Goal: Task Accomplishment & Management: Manage account settings

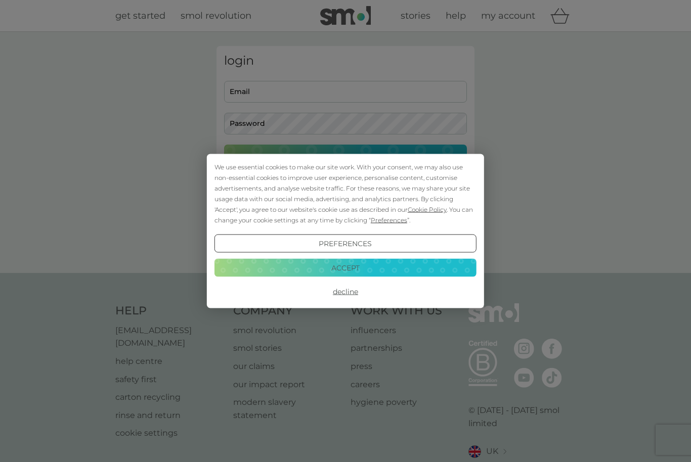
click at [350, 269] on button "Accept" at bounding box center [345, 267] width 262 height 18
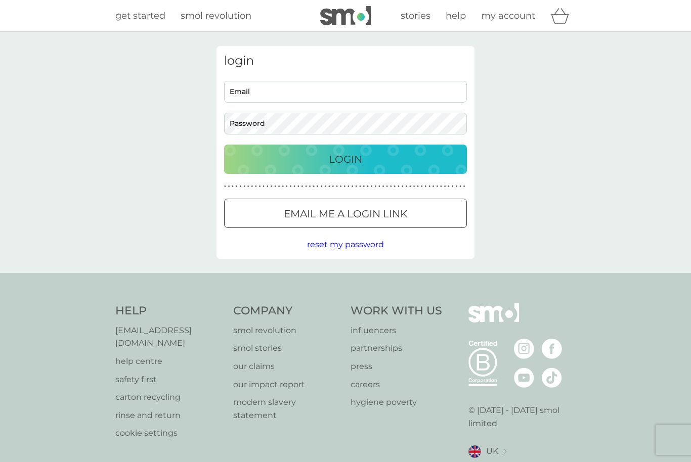
click at [344, 159] on p "Login" at bounding box center [345, 159] width 33 height 16
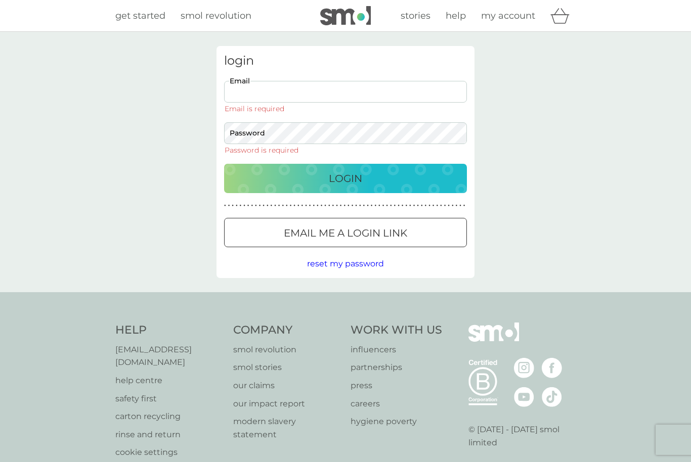
type input "[EMAIL_ADDRESS][DOMAIN_NAME]"
click at [345, 164] on button "Login" at bounding box center [345, 178] width 243 height 29
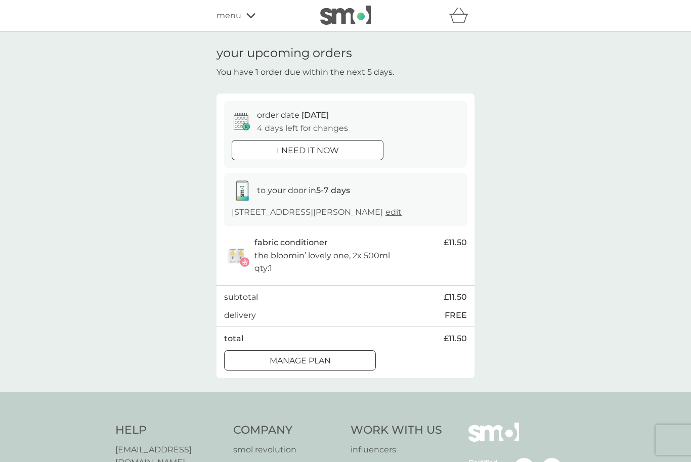
click at [312, 360] on div at bounding box center [312, 360] width 0 height 0
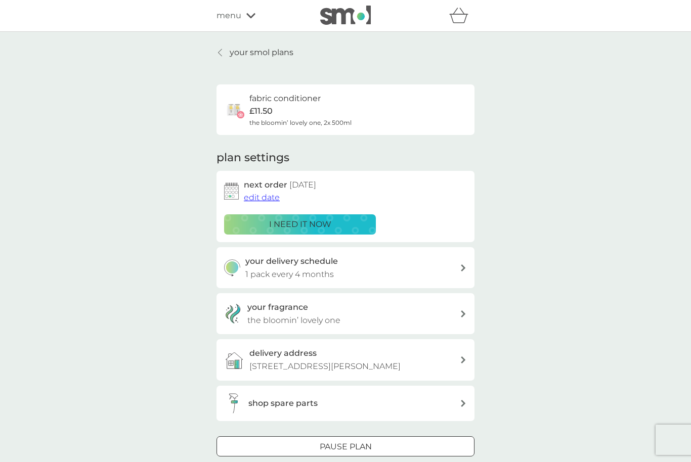
click at [350, 21] on img at bounding box center [345, 15] width 51 height 19
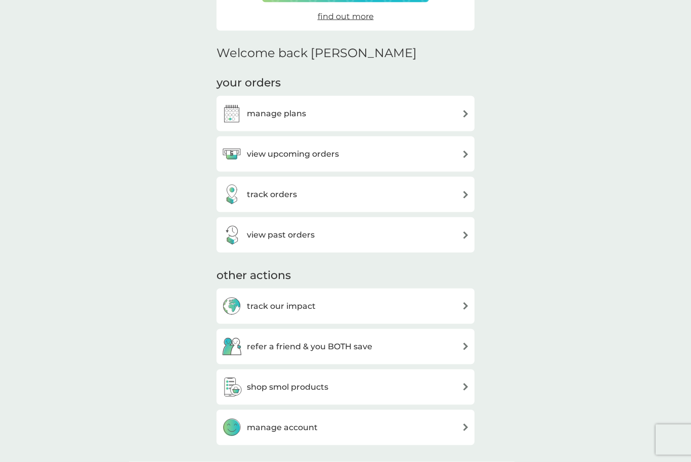
scroll to position [213, 0]
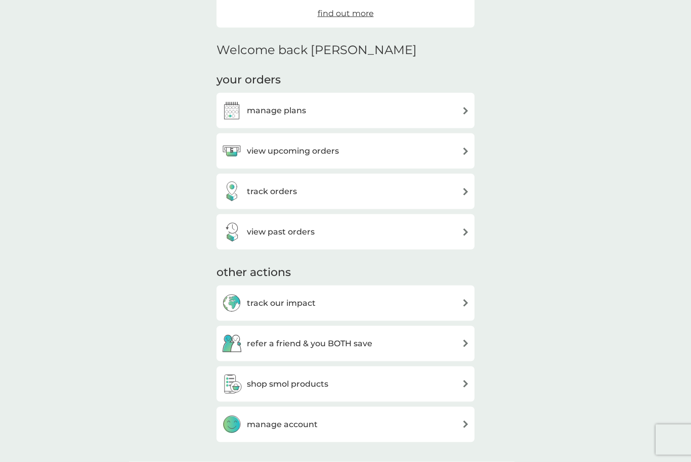
click at [452, 146] on div "view upcoming orders" at bounding box center [346, 151] width 248 height 20
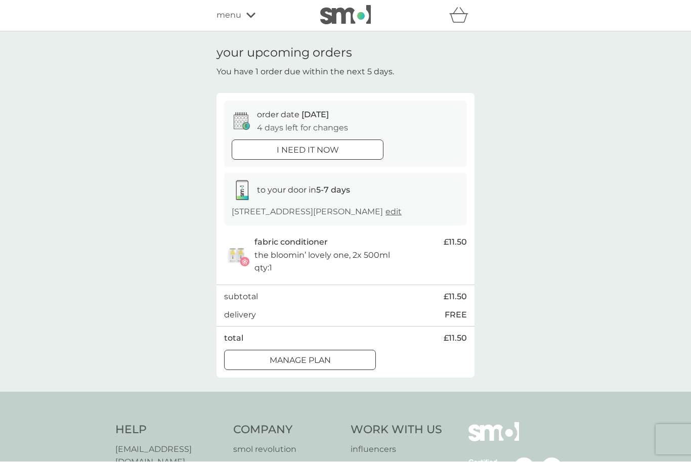
scroll to position [1, 0]
click at [359, 21] on img at bounding box center [345, 14] width 51 height 19
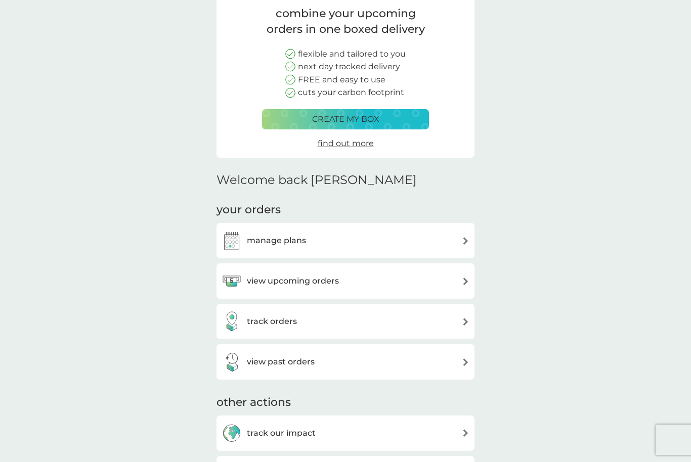
scroll to position [82, 0]
click at [460, 232] on div "manage plans" at bounding box center [346, 241] width 248 height 20
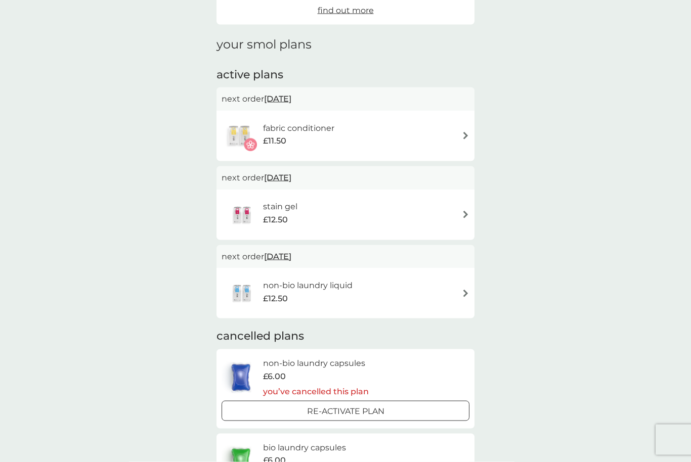
scroll to position [114, 0]
click at [458, 216] on div "stain gel £12.50" at bounding box center [346, 214] width 248 height 35
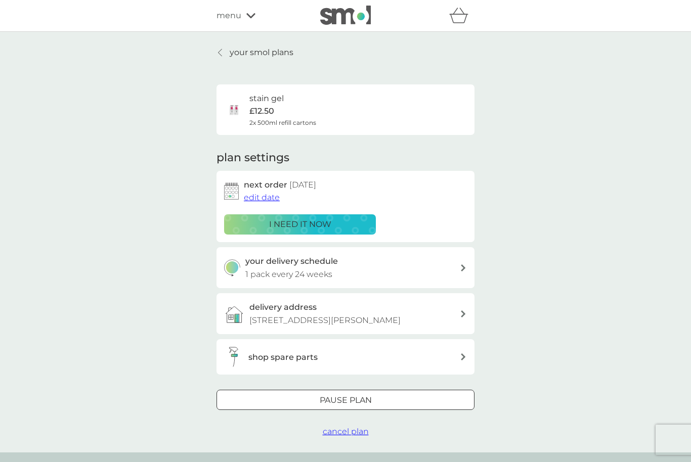
click at [340, 395] on div at bounding box center [345, 400] width 36 height 11
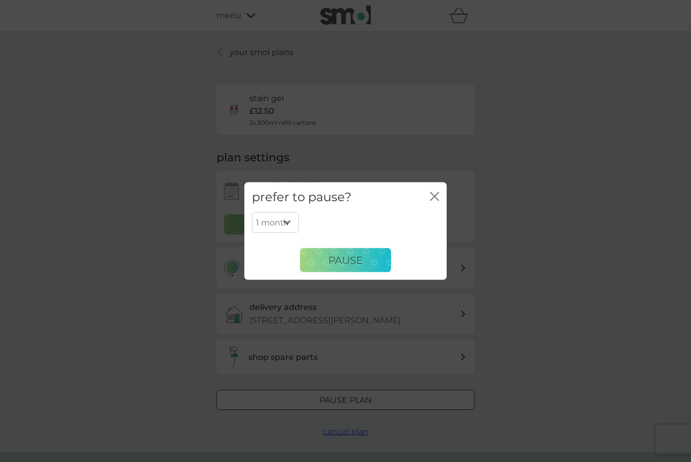
click at [347, 266] on span "Pause" at bounding box center [345, 260] width 34 height 12
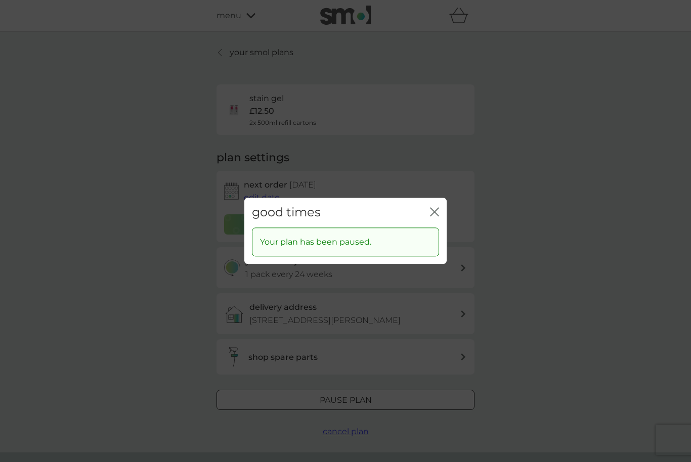
click at [431, 216] on icon "close" at bounding box center [434, 211] width 9 height 9
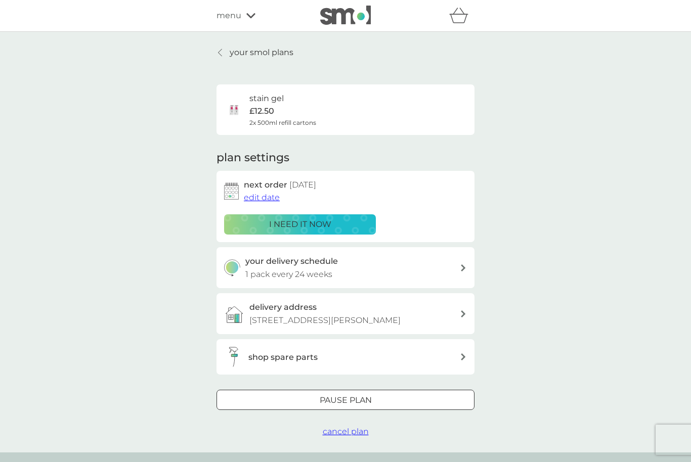
click at [219, 49] on icon at bounding box center [220, 53] width 4 height 8
